Goal: Transaction & Acquisition: Purchase product/service

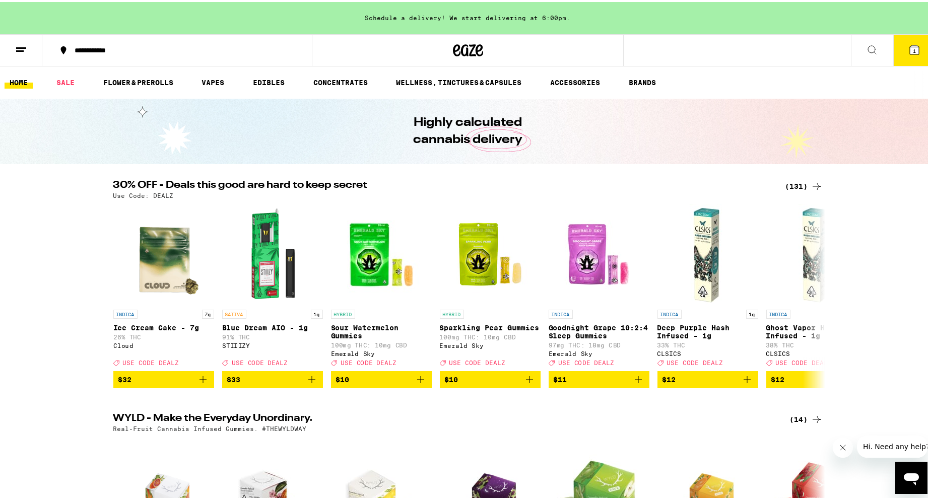
click at [23, 83] on link "HOME" at bounding box center [19, 81] width 28 height 12
click at [30, 55] on button at bounding box center [21, 49] width 42 height 32
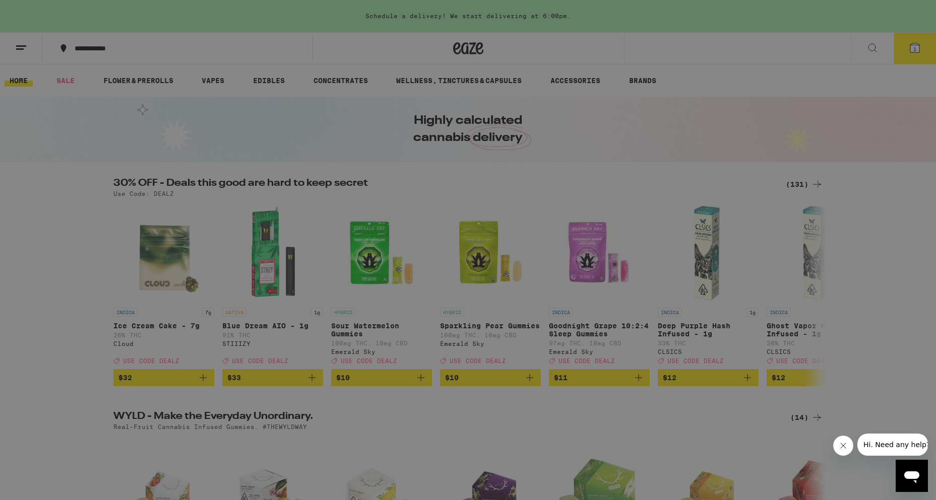
click at [91, 113] on div "Flower & Prerolls" at bounding box center [98, 111] width 94 height 12
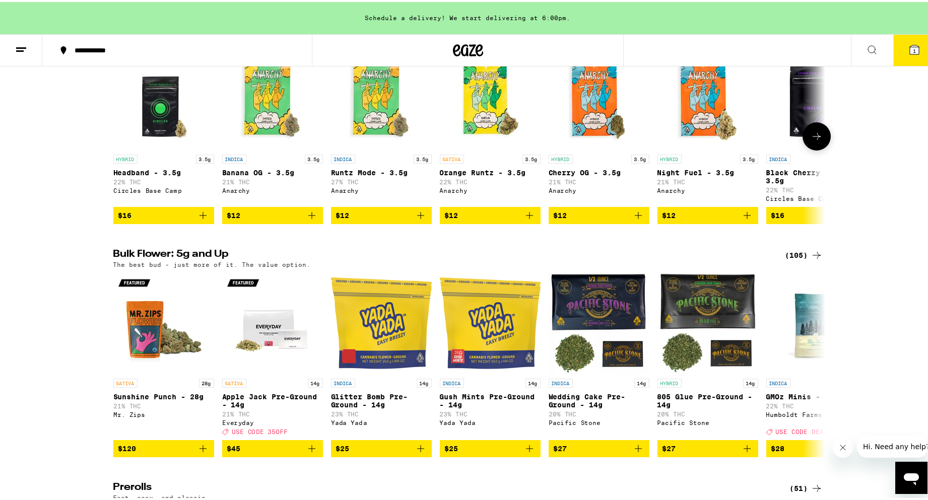
scroll to position [151, 0]
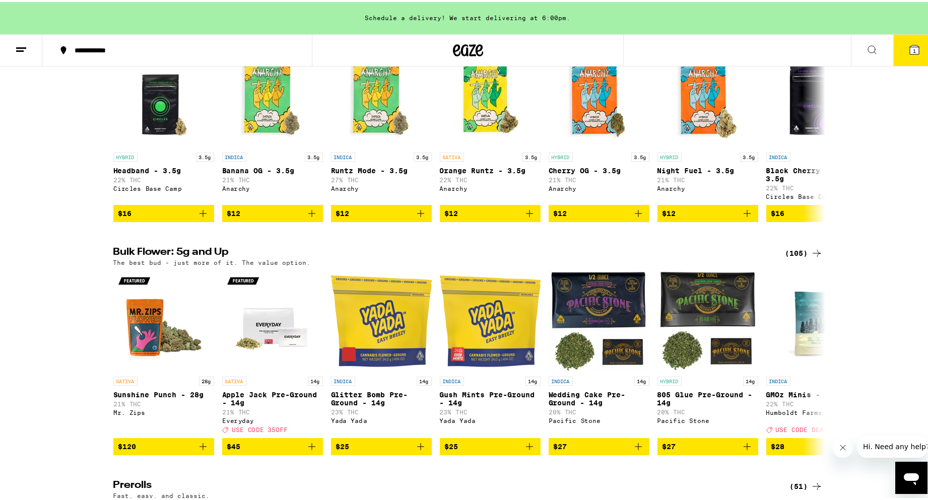
click at [805, 257] on div "(105)" at bounding box center [804, 251] width 37 height 12
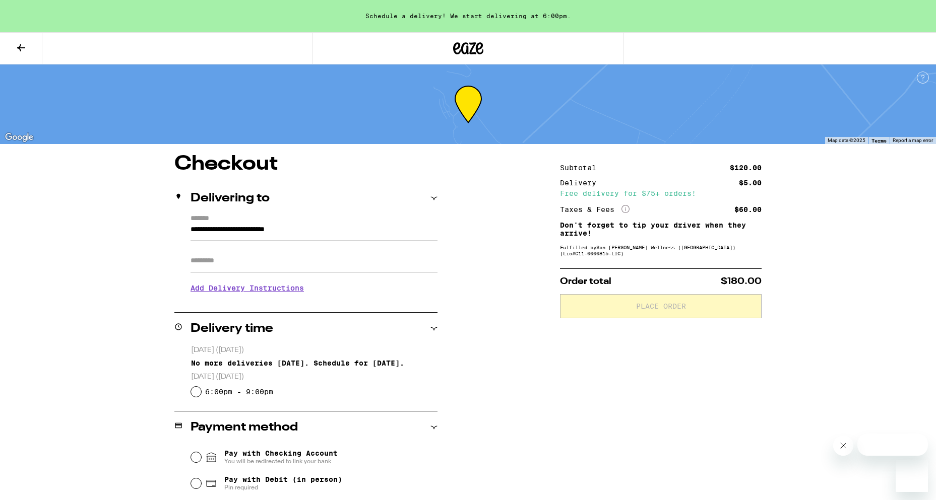
click at [618, 332] on div "Subtotal $120.00 Delivery $5.00 Free delivery for $75+ orders! Taxes & Fees Mor…" at bounding box center [661, 376] width 202 height 444
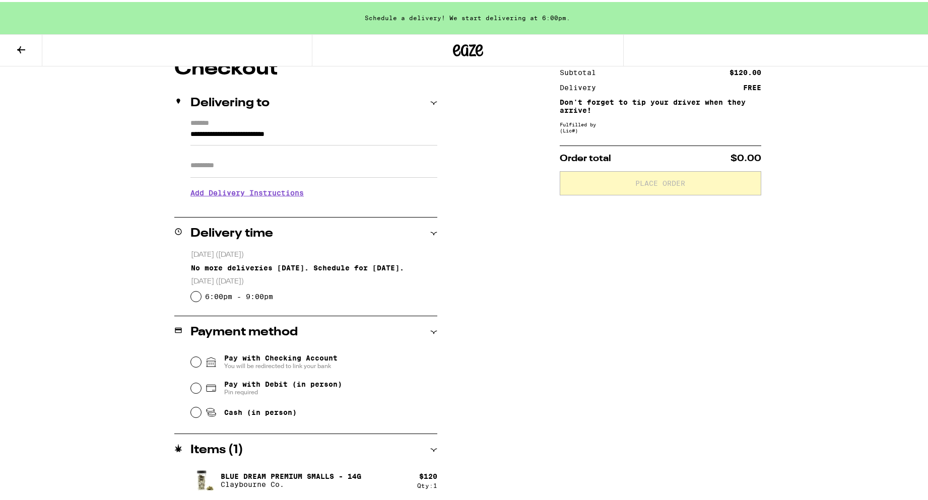
scroll to position [98, 0]
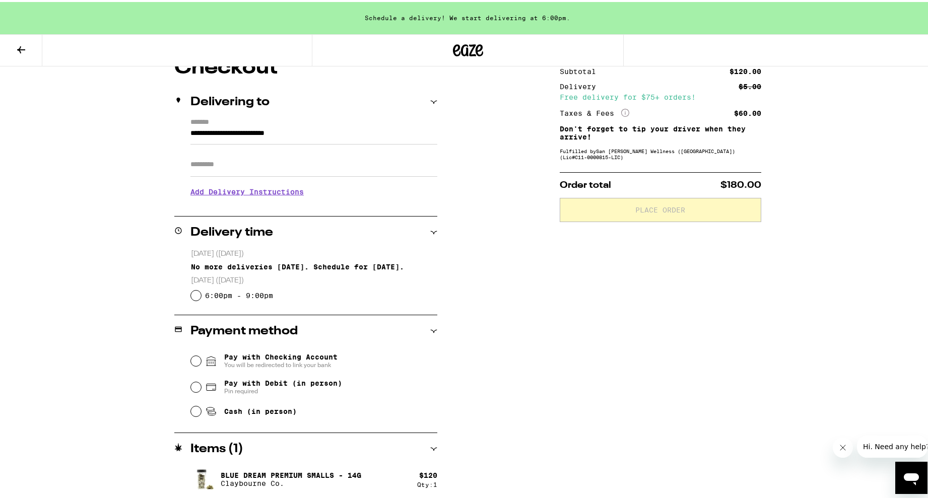
click at [193, 402] on div "Cash (in person)" at bounding box center [314, 410] width 246 height 22
click at [197, 416] on div "Cash (in person)" at bounding box center [314, 410] width 246 height 22
click at [196, 415] on input "Cash (in person)" at bounding box center [196, 410] width 10 height 10
radio input "true"
drag, startPoint x: 633, startPoint y: 152, endPoint x: 593, endPoint y: 160, distance: 41.5
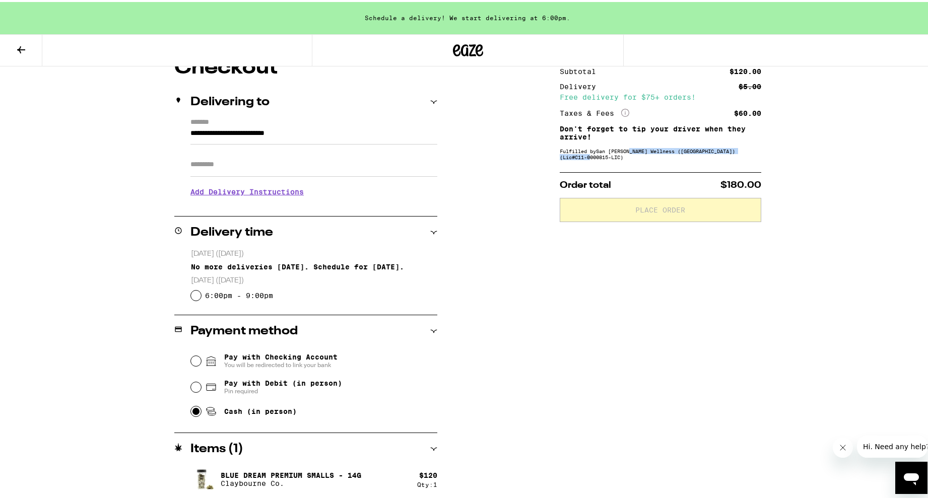
click at [593, 158] on div "Fulfilled by San [PERSON_NAME] Wellness ([GEOGRAPHIC_DATA]) (Lic# C11-0000815-L…" at bounding box center [661, 152] width 202 height 12
click at [560, 166] on div "Subtotal $120.00 Delivery $5.00 Free delivery for $75+ orders! Taxes & Fees Mor…" at bounding box center [661, 278] width 202 height 444
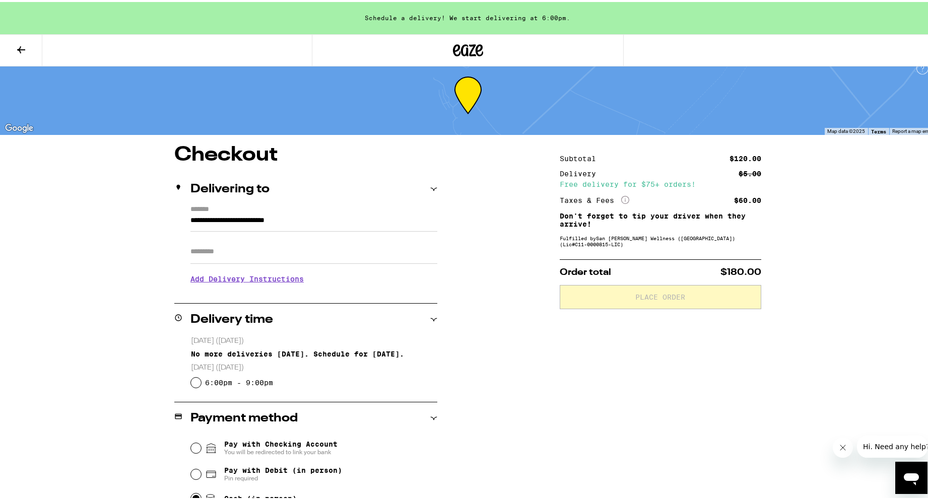
scroll to position [0, 0]
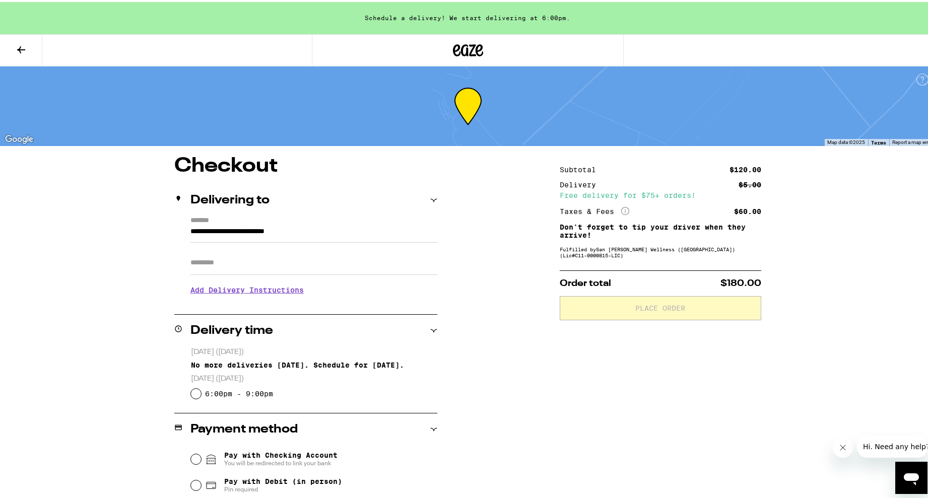
click at [268, 258] on input "Apt/Suite" at bounding box center [313, 261] width 247 height 24
click at [430, 195] on icon at bounding box center [433, 198] width 7 height 7
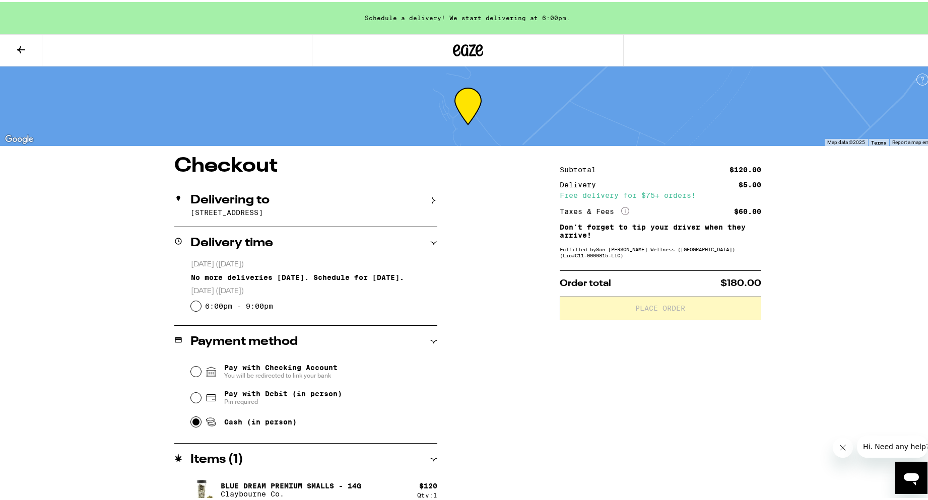
click at [423, 199] on div "Delivering to" at bounding box center [305, 198] width 263 height 12
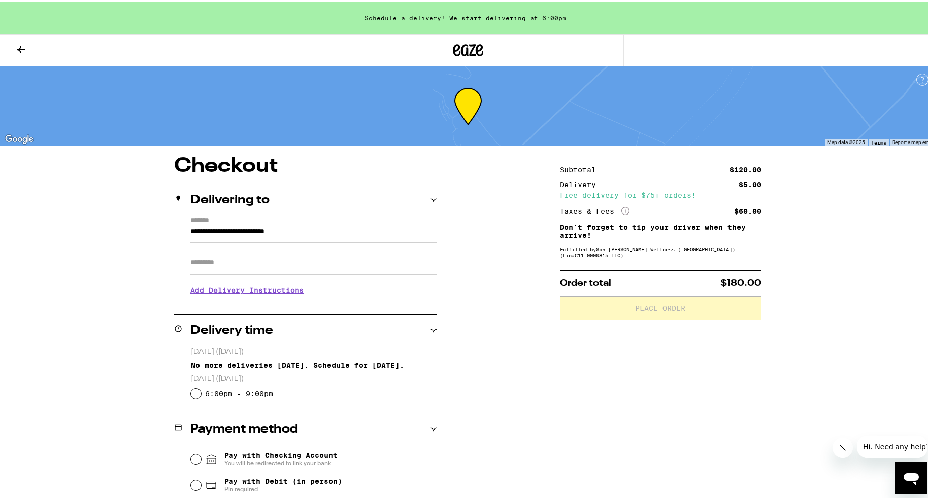
click at [245, 224] on input "**********" at bounding box center [313, 232] width 247 height 17
click at [300, 209] on div "Delivering to" at bounding box center [305, 198] width 263 height 32
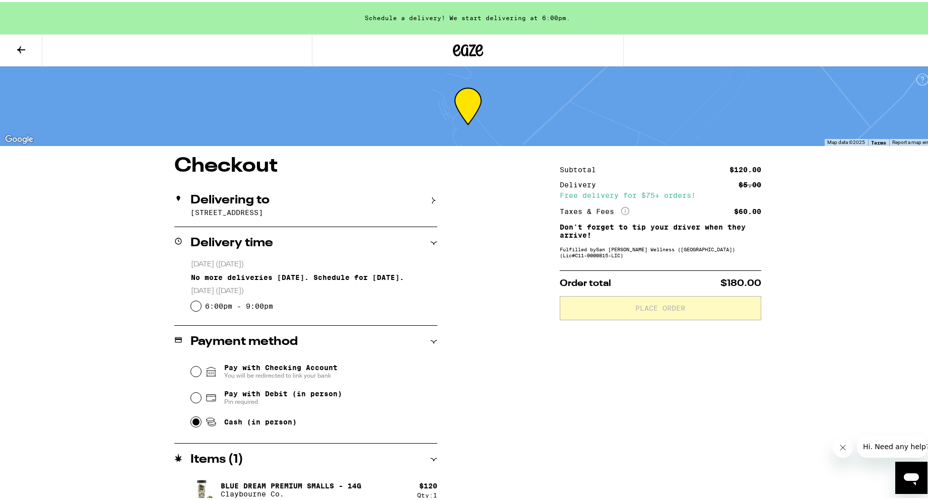
click at [198, 313] on div "6:00pm - 9:00pm" at bounding box center [314, 304] width 246 height 20
click at [97, 418] on div "**********" at bounding box center [468, 255] width 936 height 511
